Goal: Book appointment/travel/reservation

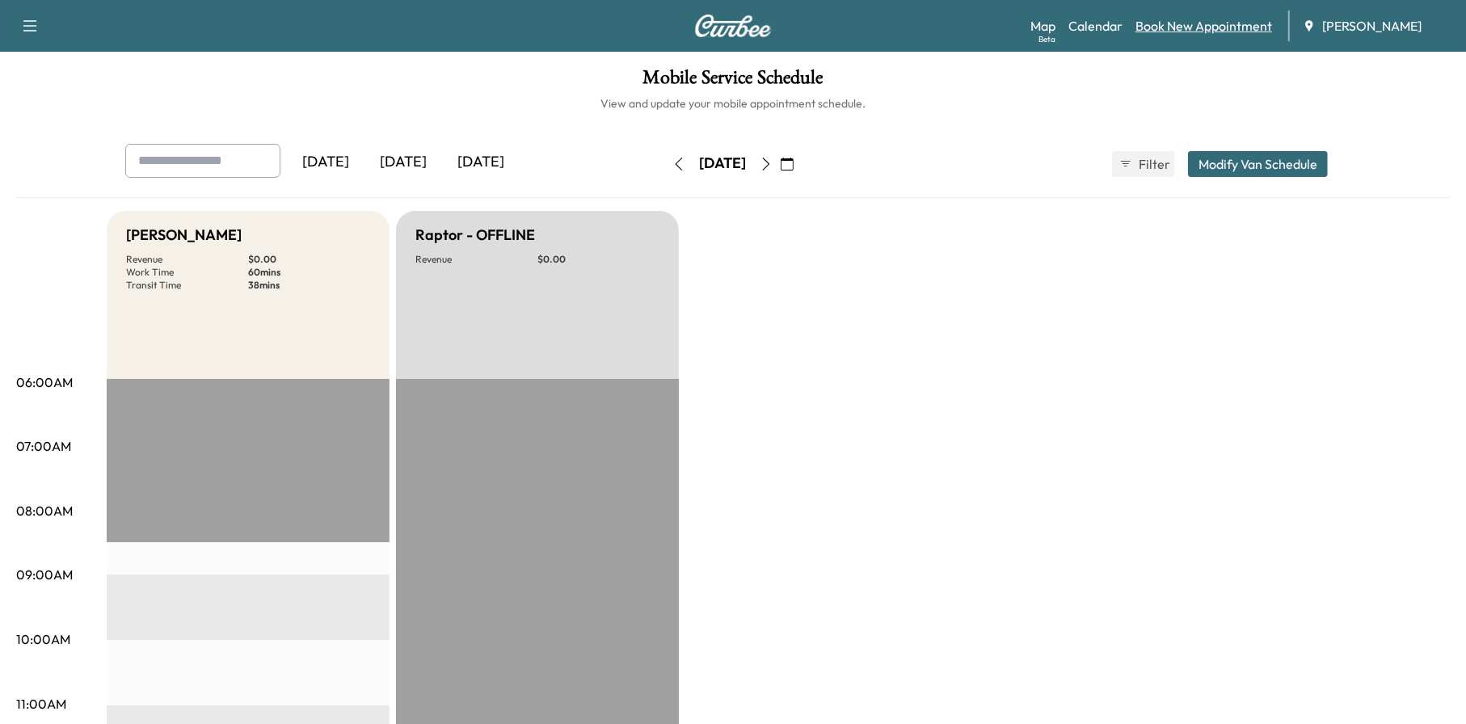
click at [1200, 18] on link "Book New Appointment" at bounding box center [1204, 25] width 137 height 19
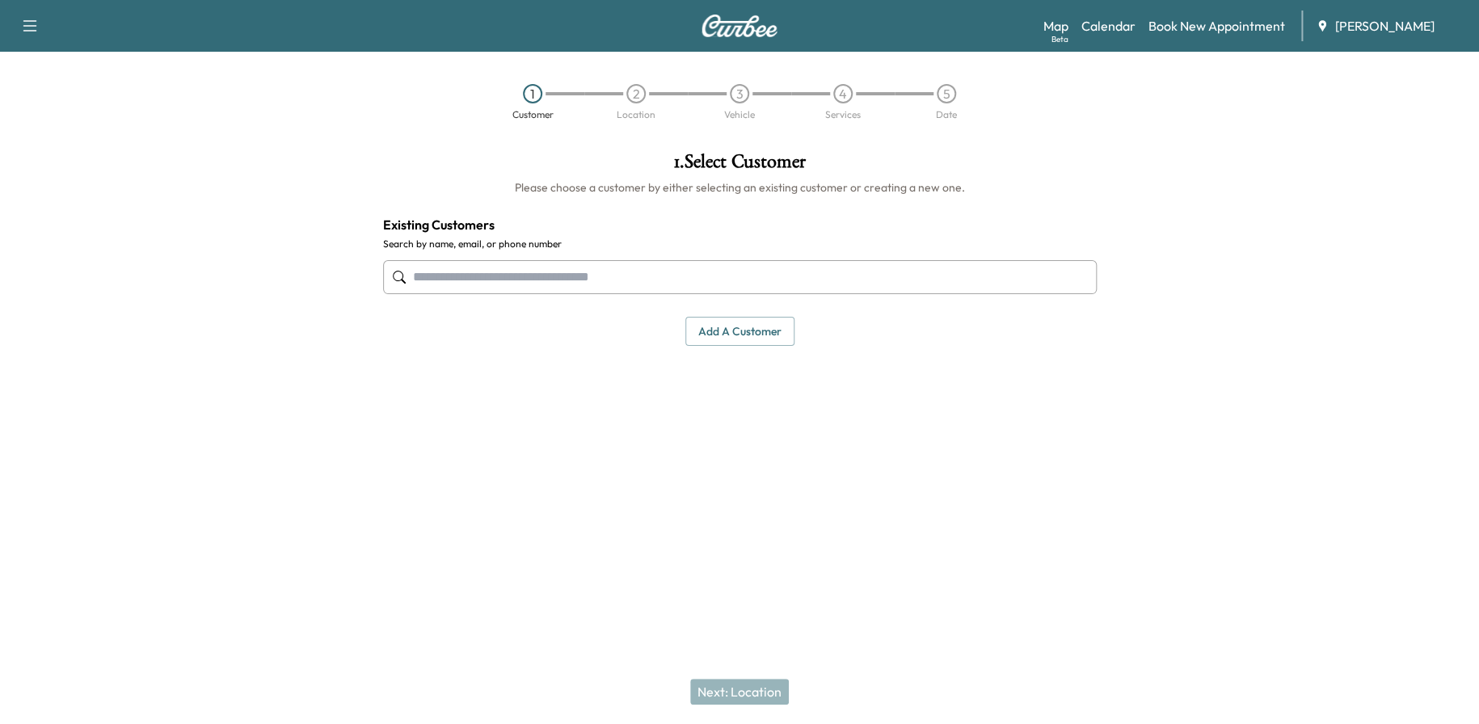
click at [556, 277] on input "text" at bounding box center [740, 277] width 714 height 34
drag, startPoint x: 556, startPoint y: 278, endPoint x: 412, endPoint y: 431, distance: 209.9
click at [412, 431] on div "1 . Select Customer Please choose a customer by either selecting an existing cu…" at bounding box center [740, 320] width 740 height 362
click at [532, 290] on input "text" at bounding box center [740, 277] width 714 height 34
paste input "**********"
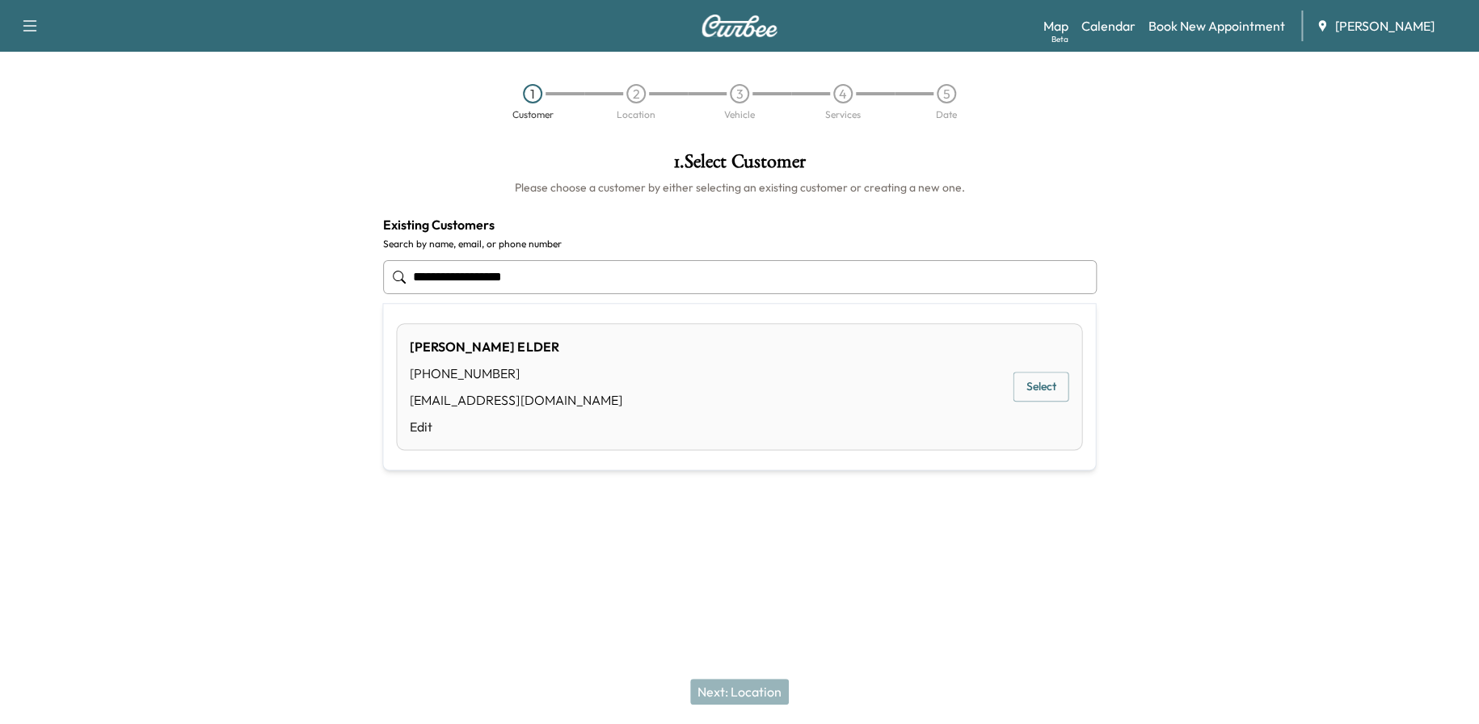
click at [1053, 384] on button "Select" at bounding box center [1041, 387] width 56 height 30
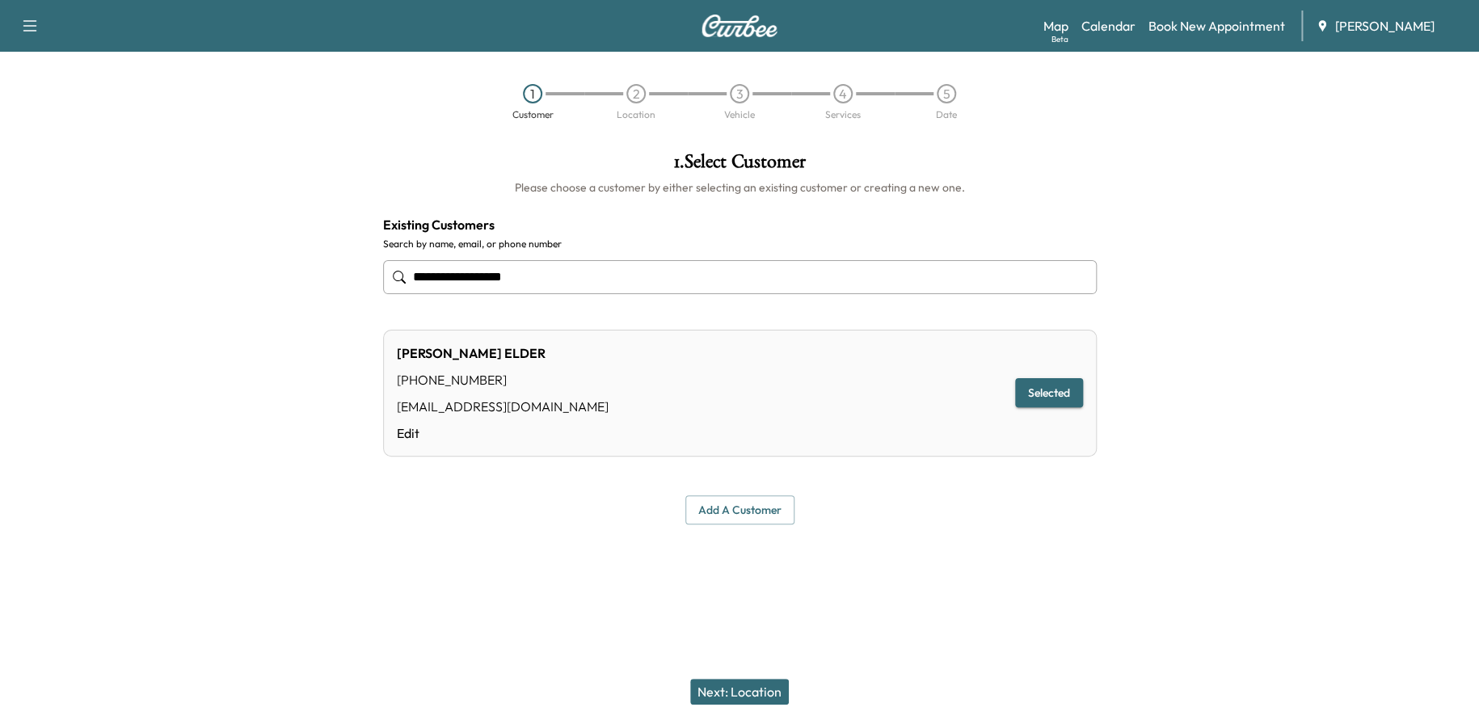
type input "**********"
click at [769, 690] on button "Next: Location" at bounding box center [739, 692] width 99 height 26
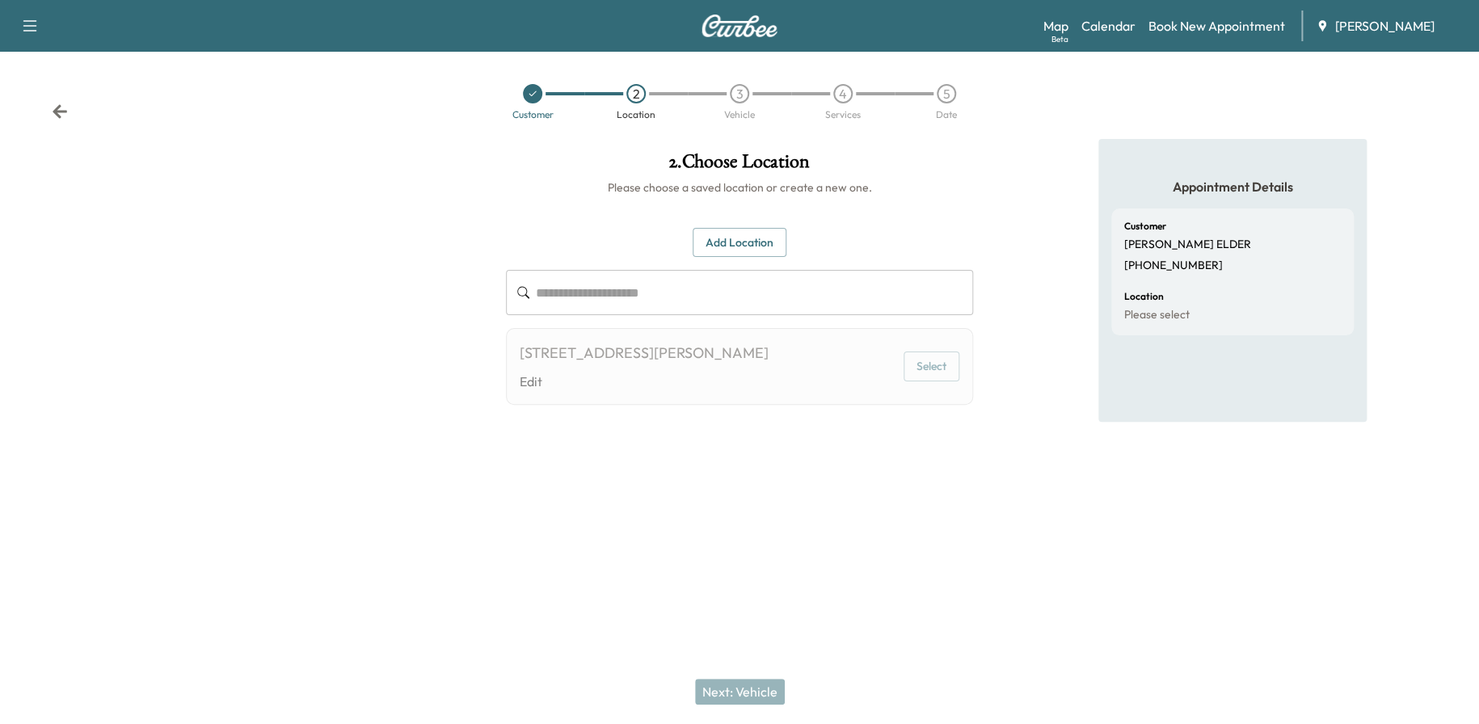
click at [930, 369] on button "Select" at bounding box center [932, 367] width 56 height 30
click at [1134, 32] on link "Calendar" at bounding box center [1109, 25] width 54 height 19
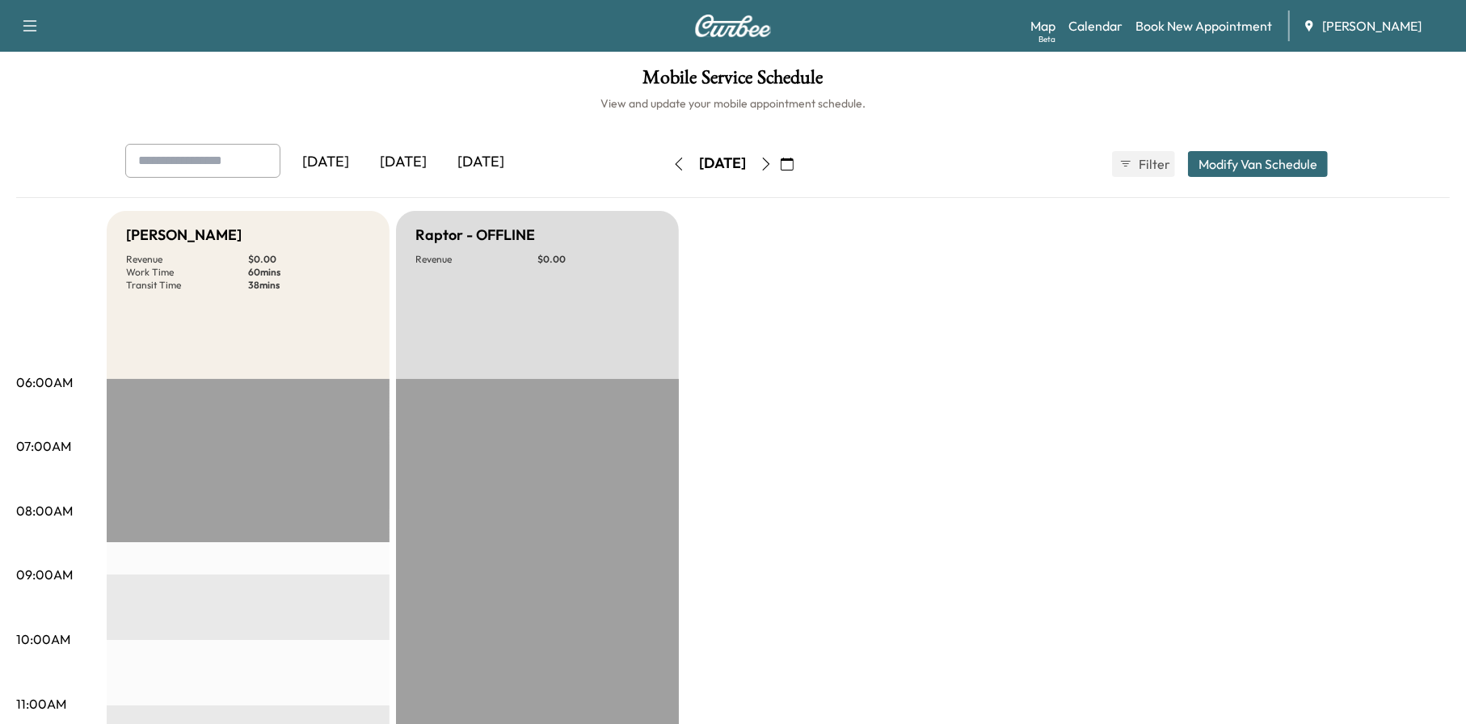
click at [773, 167] on icon "button" at bounding box center [766, 164] width 13 height 13
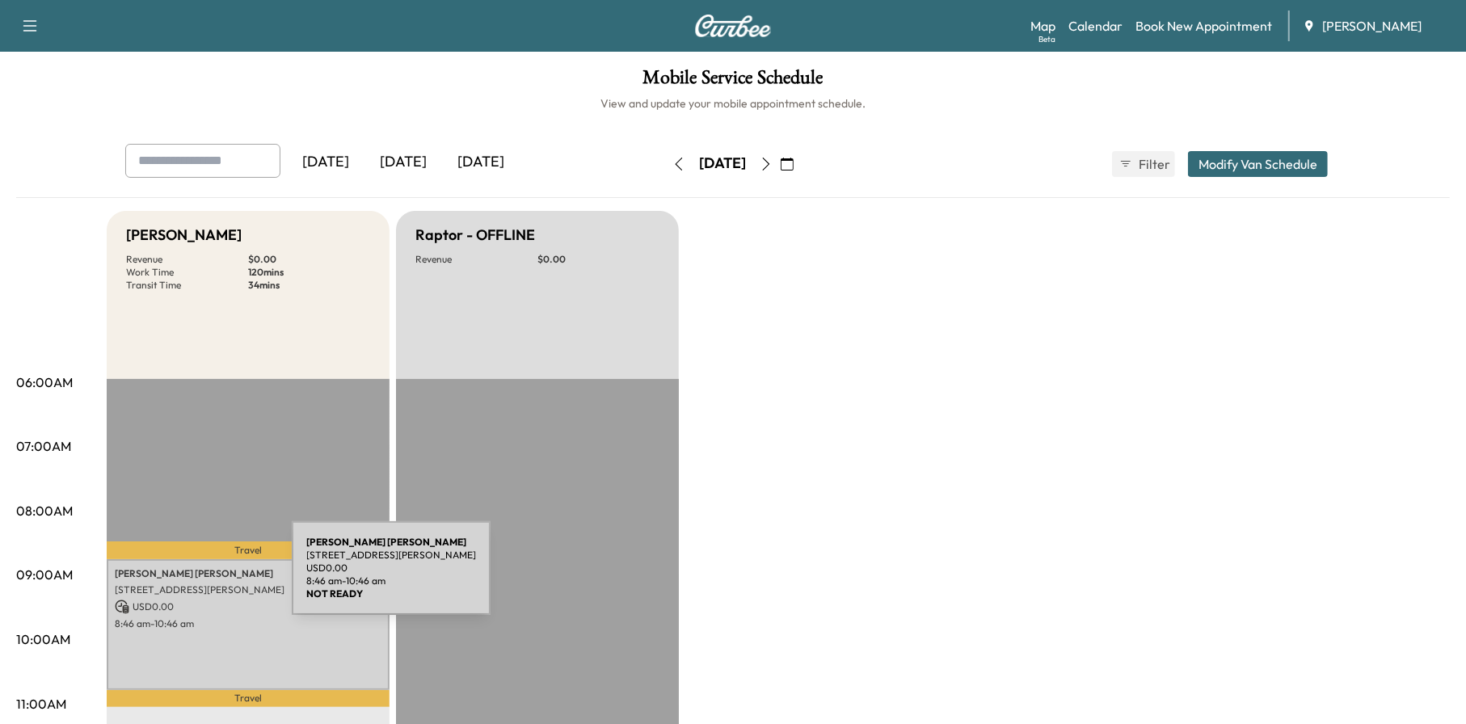
click at [171, 578] on div "[PERSON_NAME] [STREET_ADDRESS][PERSON_NAME] USD 0.00 8:46 am - 10:46 am" at bounding box center [248, 624] width 283 height 131
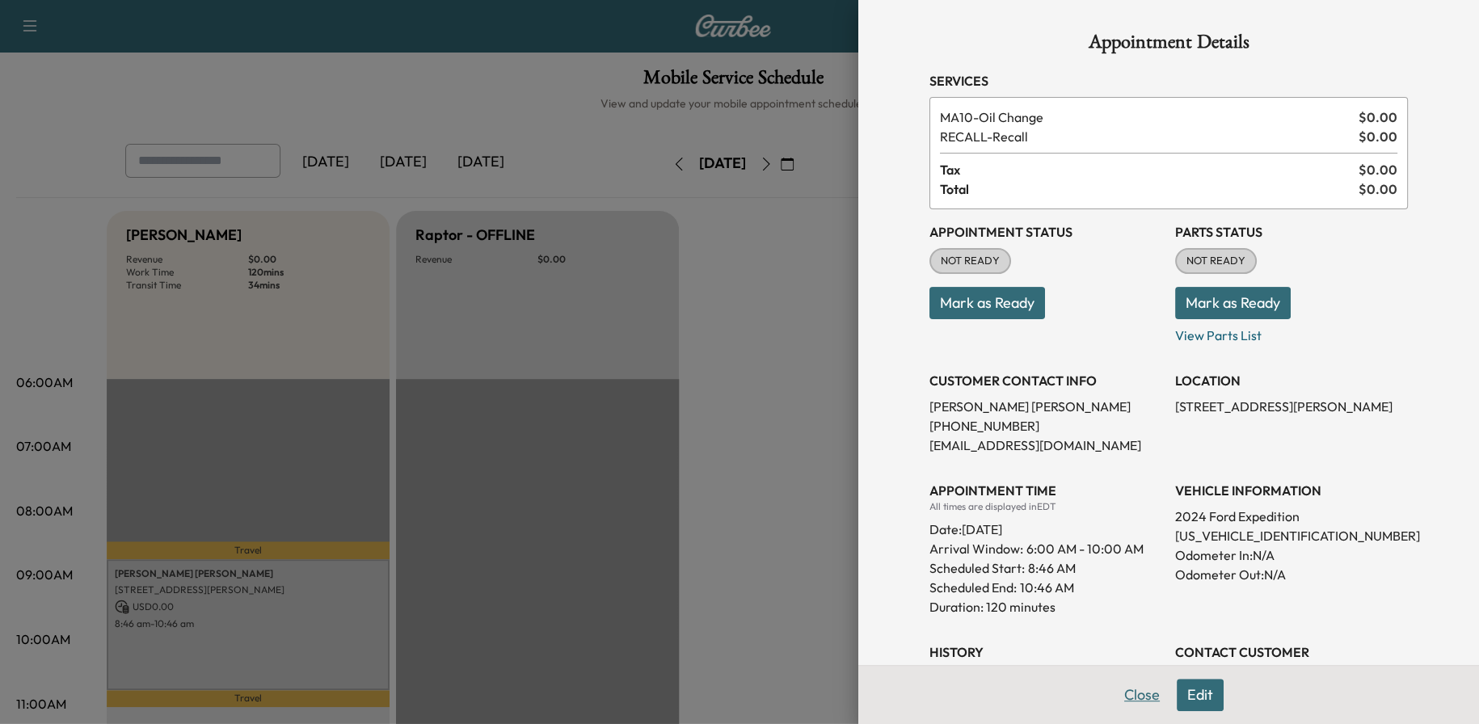
click at [1132, 692] on button "Close" at bounding box center [1142, 695] width 57 height 32
